Goal: Navigation & Orientation: Find specific page/section

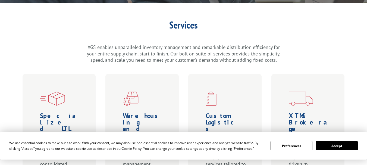
scroll to position [136, 0]
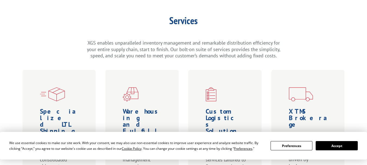
click at [330, 146] on button "Accept" at bounding box center [337, 145] width 42 height 9
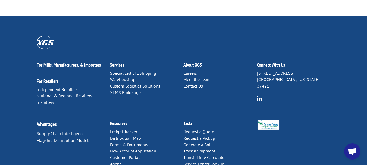
scroll to position [354, 0]
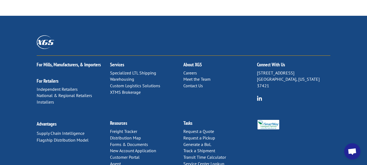
click at [191, 76] on link "Meet the Team" at bounding box center [197, 78] width 27 height 5
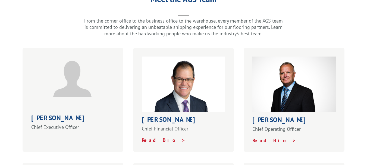
scroll to position [218, 0]
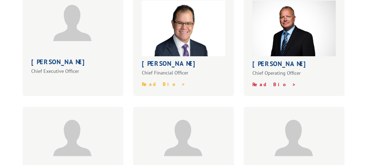
click at [157, 81] on strong "Read Bio >" at bounding box center [164, 84] width 44 height 6
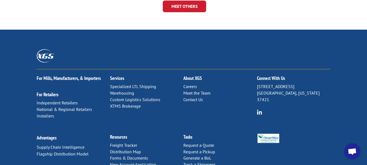
scroll to position [354, 0]
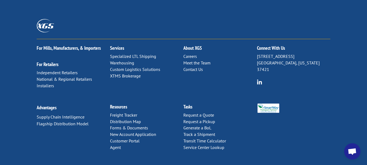
click at [194, 67] on link "Contact Us" at bounding box center [194, 69] width 20 height 5
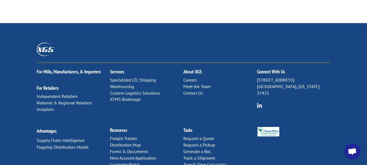
scroll to position [324, 0]
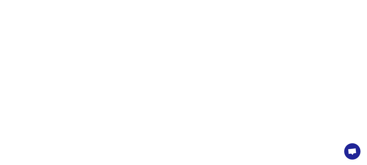
scroll to position [3655, 0]
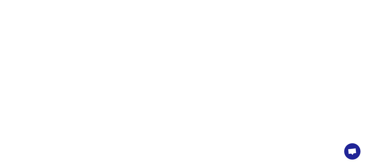
scroll to position [2465, 0]
